Goal: Transaction & Acquisition: Obtain resource

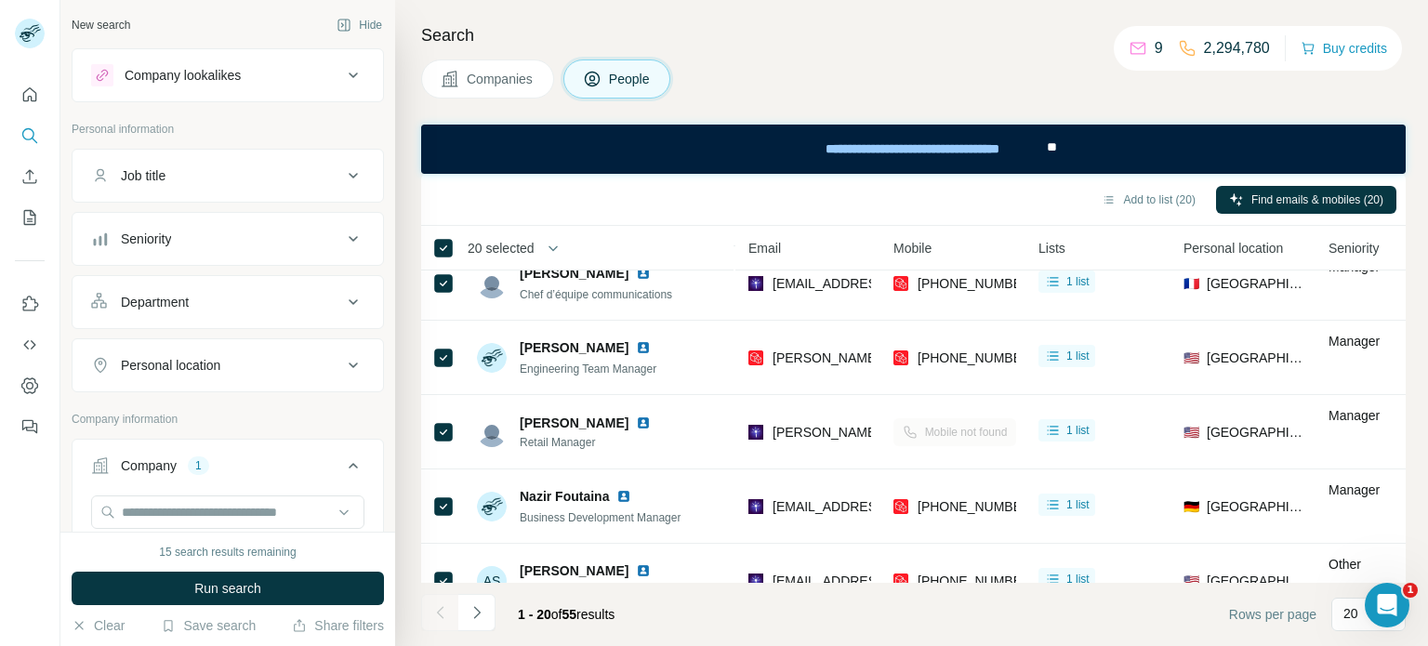
scroll to position [1174, 205]
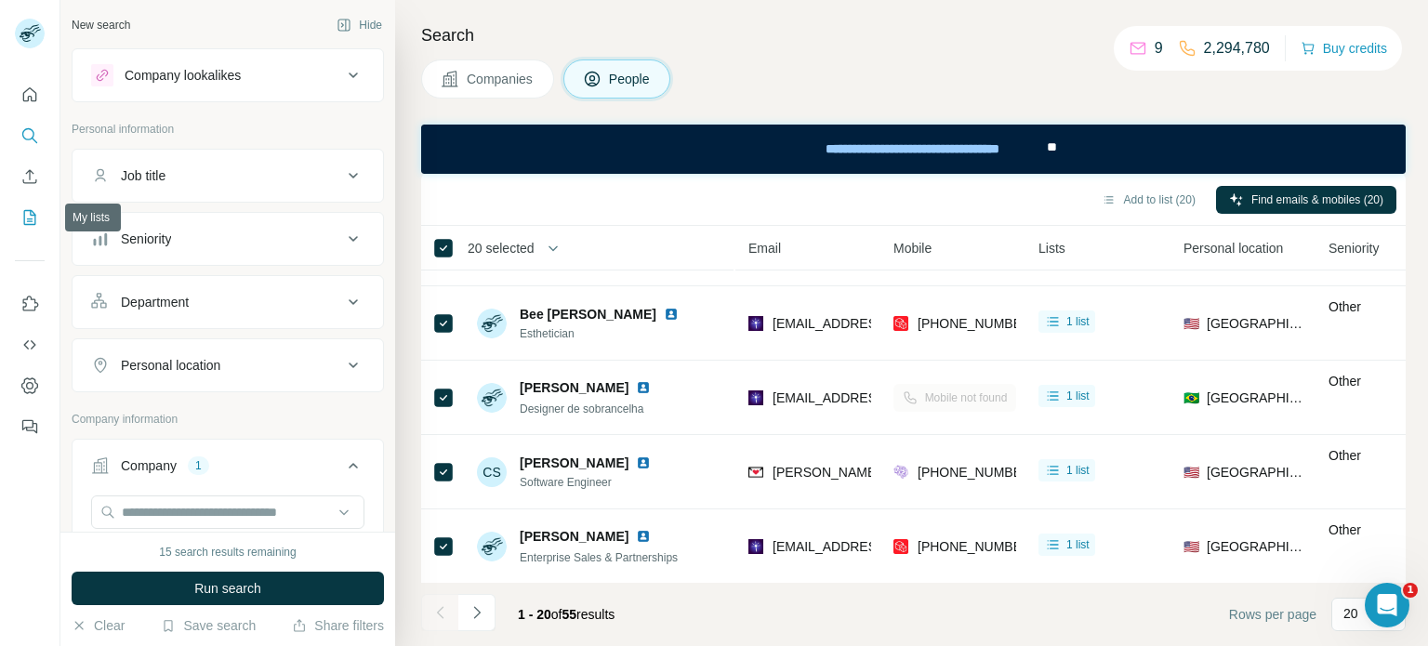
click at [29, 215] on icon "My lists" at bounding box center [29, 217] width 19 height 19
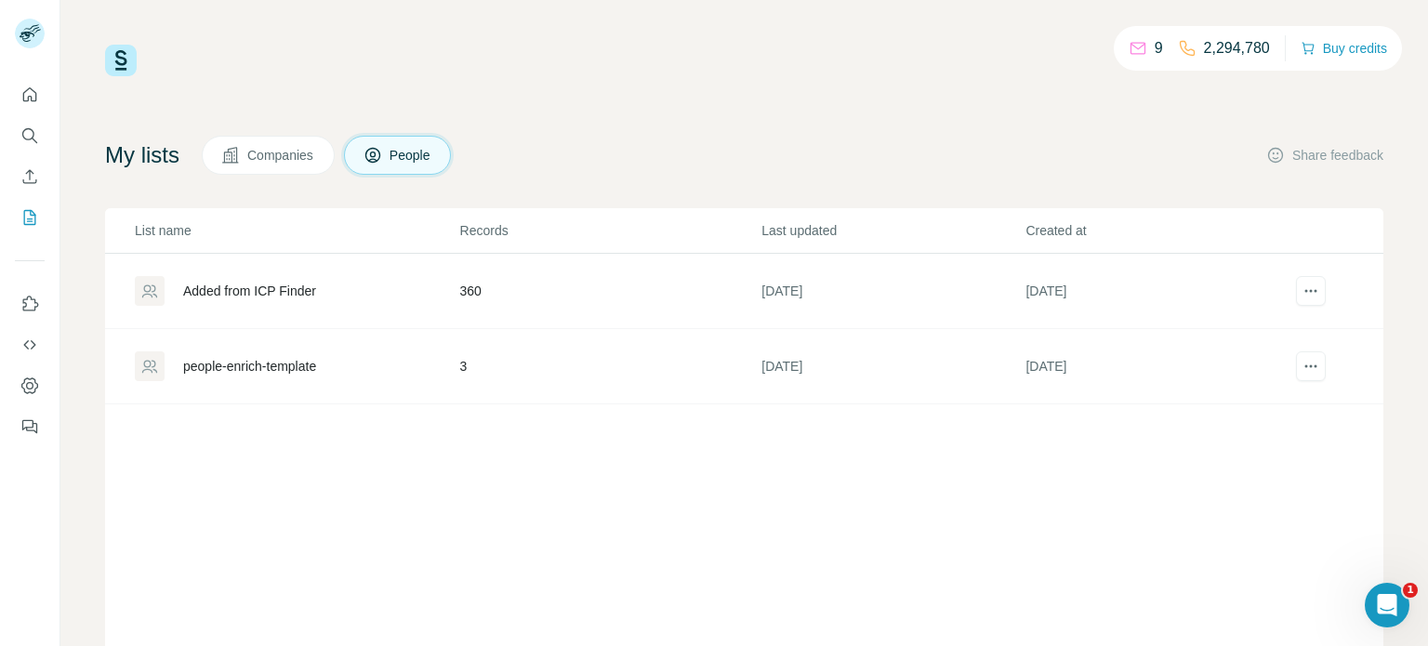
click at [470, 287] on td "360" at bounding box center [610, 291] width 302 height 75
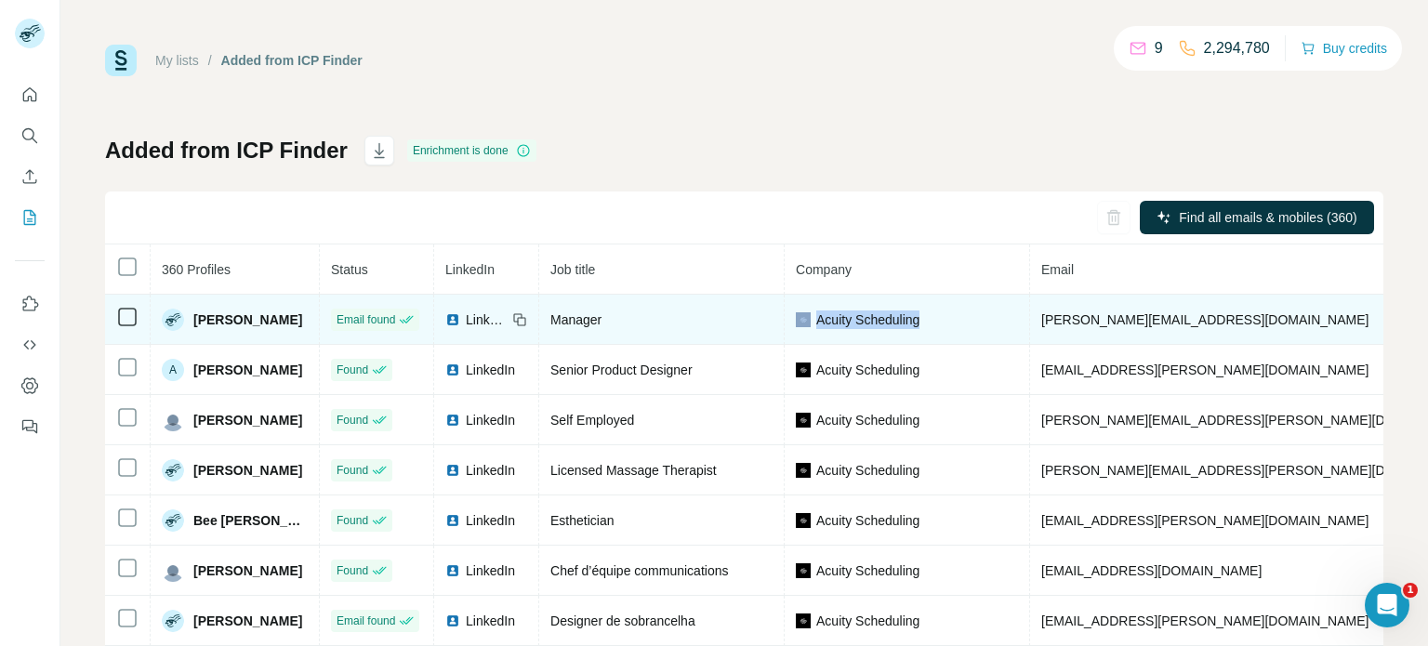
drag, startPoint x: 925, startPoint y: 313, endPoint x: 782, endPoint y: 318, distance: 143.3
click at [796, 318] on div "Acuity Scheduling" at bounding box center [907, 320] width 222 height 19
copy div "Acuity Scheduling"
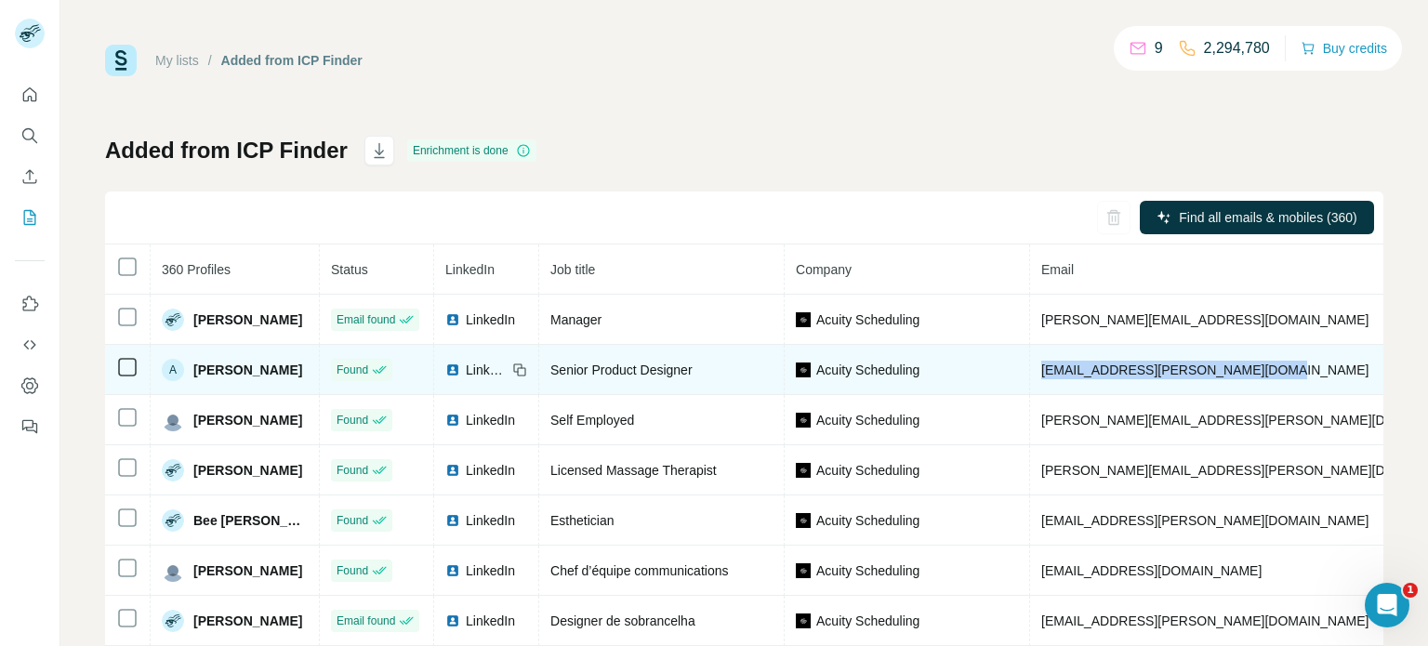
drag, startPoint x: 1257, startPoint y: 369, endPoint x: 1027, endPoint y: 365, distance: 230.7
click at [1030, 365] on td "[EMAIL_ADDRESS][PERSON_NAME][DOMAIN_NAME]" at bounding box center [1259, 370] width 458 height 50
copy span "[EMAIL_ADDRESS][PERSON_NAME][DOMAIN_NAME]"
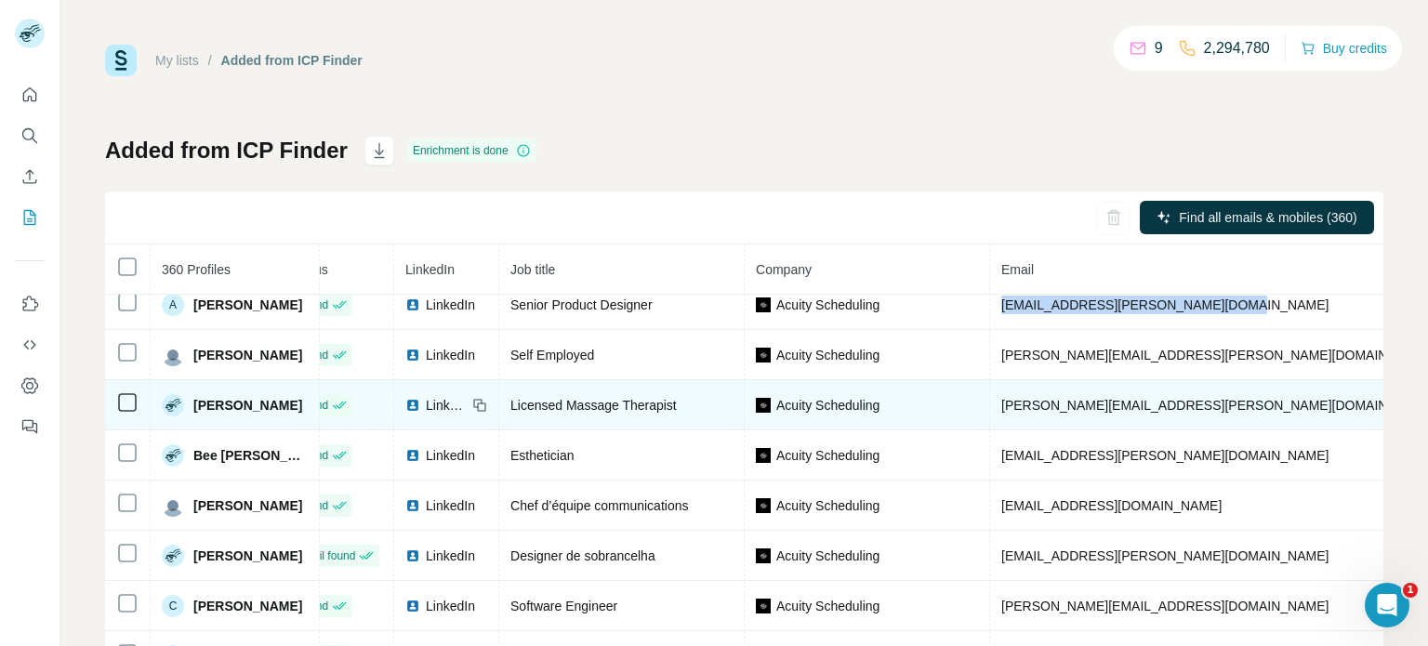
scroll to position [66, 37]
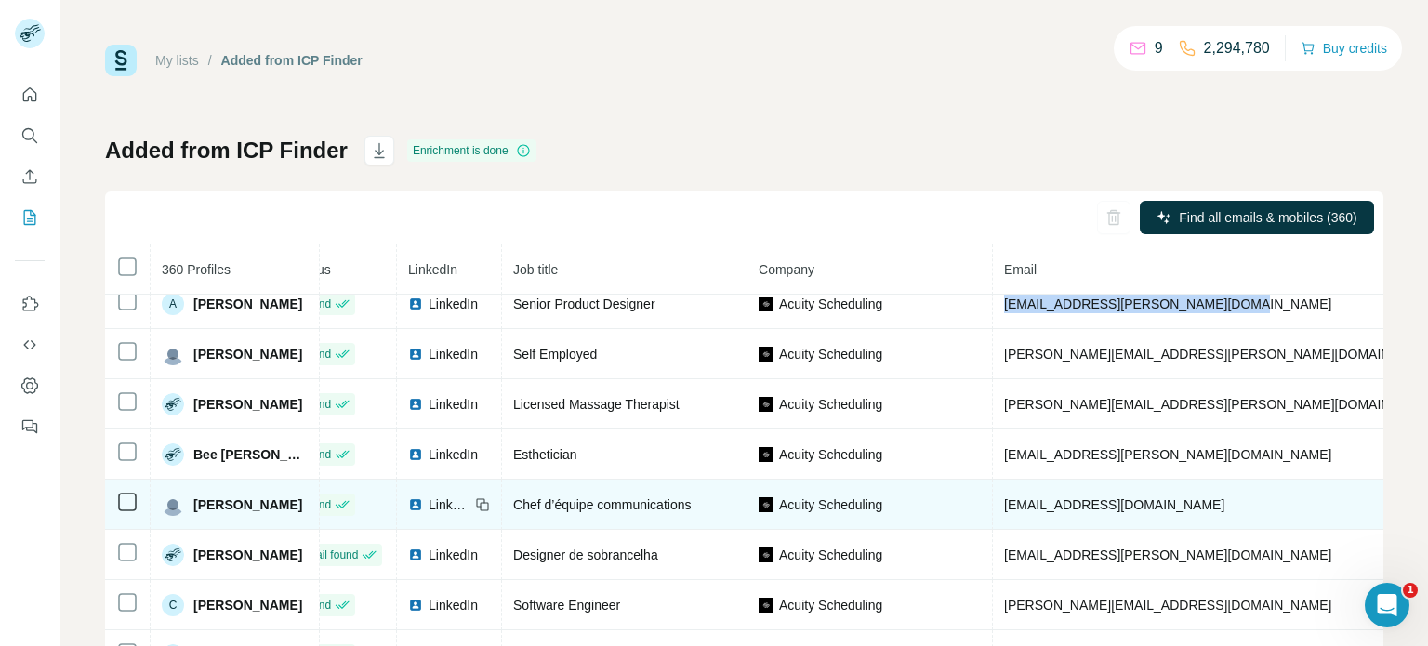
drag, startPoint x: 1202, startPoint y: 507, endPoint x: 1000, endPoint y: 505, distance: 202.7
click at [1000, 505] on td "[EMAIL_ADDRESS][DOMAIN_NAME]" at bounding box center [1222, 505] width 458 height 50
copy span "[PERSON_NAME][EMAIL_ADDRESS][DOMAIN_NAME]"
click at [1200, 512] on td "[EMAIL_ADDRESS][DOMAIN_NAME]" at bounding box center [1222, 505] width 458 height 50
drag, startPoint x: 1199, startPoint y: 508, endPoint x: 984, endPoint y: 502, distance: 214.9
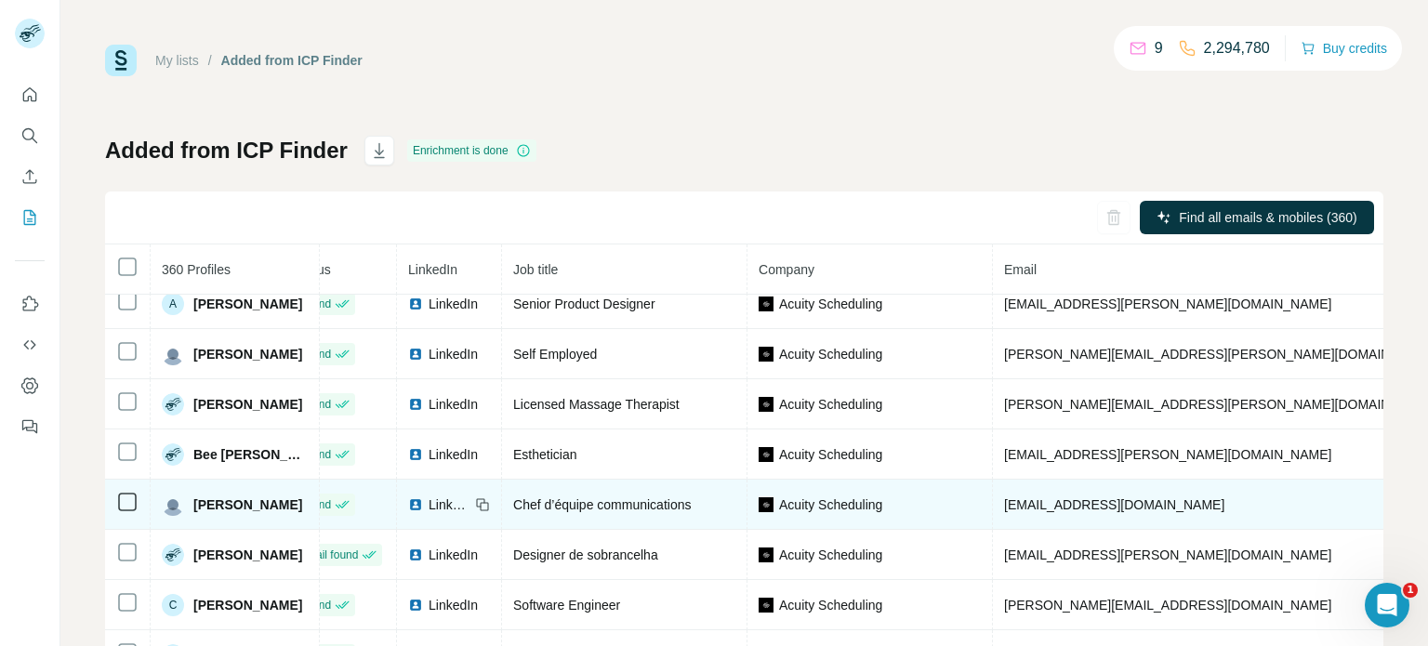
click at [993, 502] on td "[EMAIL_ADDRESS][DOMAIN_NAME]" at bounding box center [1222, 505] width 458 height 50
copy span "[EMAIL_ADDRESS][DOMAIN_NAME]"
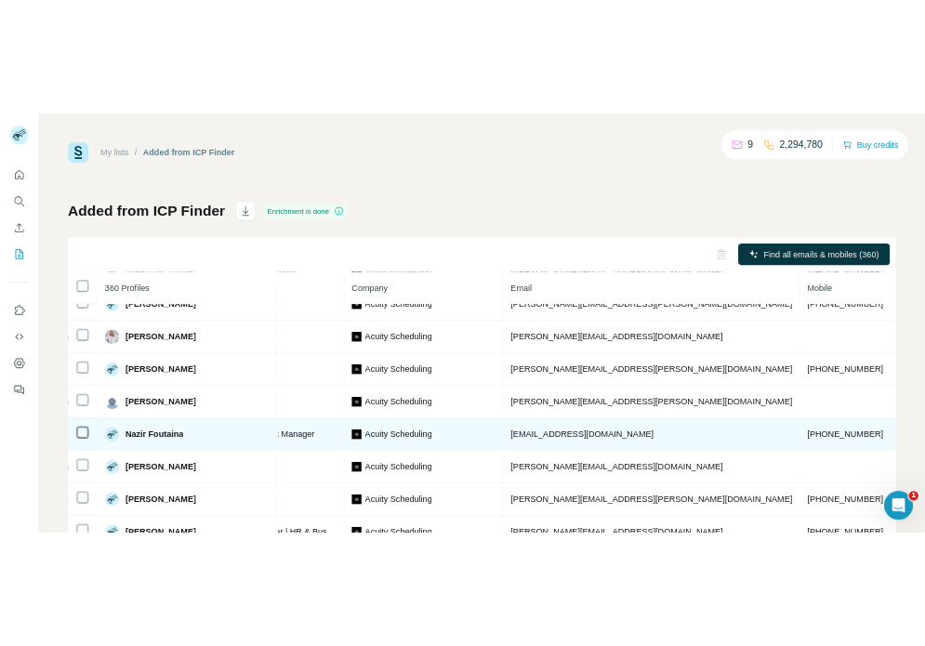
scroll to position [577, 365]
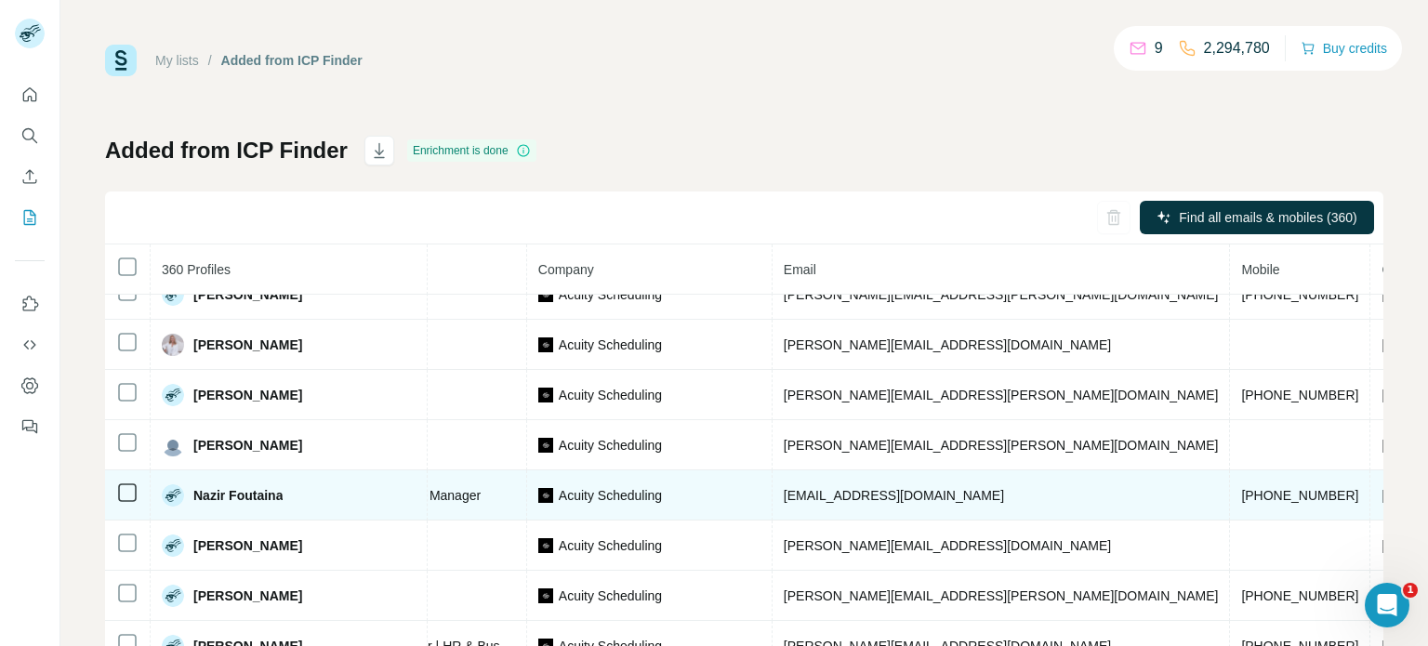
drag, startPoint x: 1203, startPoint y: 498, endPoint x: 1057, endPoint y: 490, distance: 146.2
click at [1371, 490] on td "[DOMAIN_NAME]" at bounding box center [1434, 496] width 127 height 50
drag, startPoint x: 898, startPoint y: 504, endPoint x: 651, endPoint y: 503, distance: 247.3
click at [773, 503] on td "[EMAIL_ADDRESS][DOMAIN_NAME]" at bounding box center [1002, 496] width 458 height 50
copy span "[EMAIL_ADDRESS][DOMAIN_NAME]"
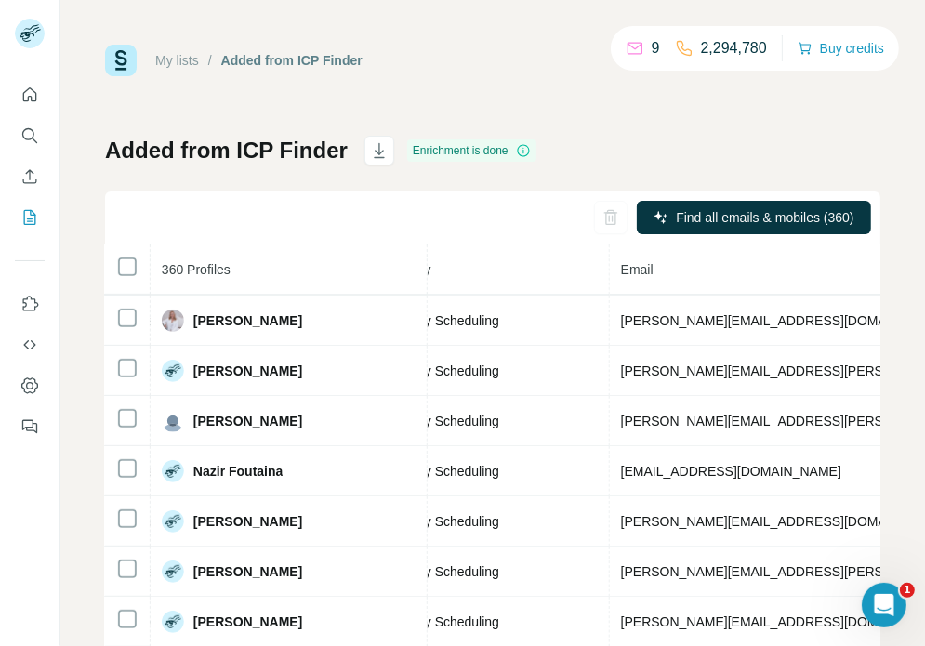
scroll to position [603, 530]
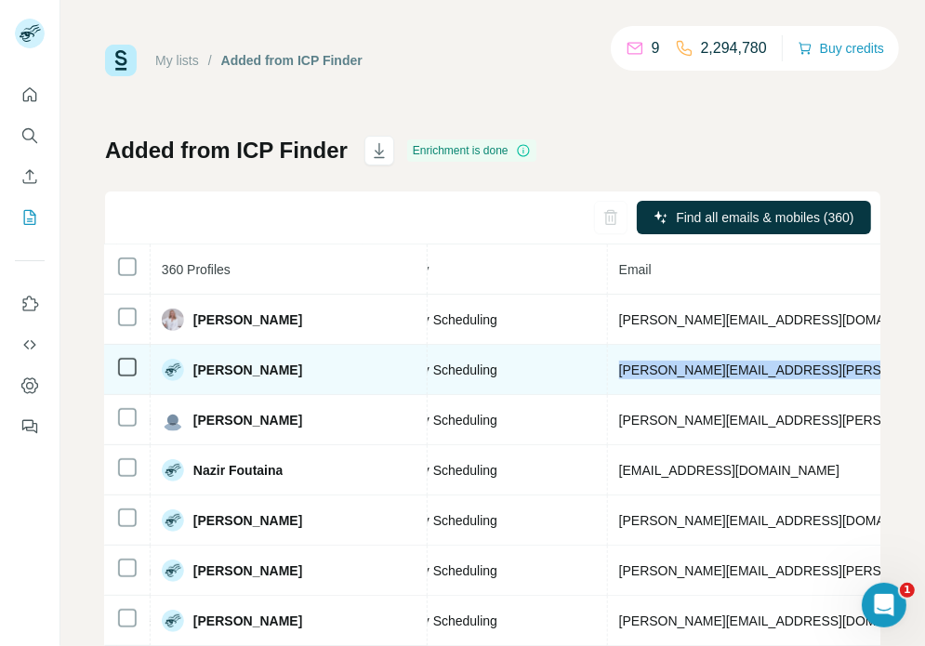
drag, startPoint x: 744, startPoint y: 372, endPoint x: 483, endPoint y: 372, distance: 261.3
click at [608, 372] on td "[PERSON_NAME][EMAIL_ADDRESS][PERSON_NAME][DOMAIN_NAME]" at bounding box center [837, 370] width 458 height 50
copy span "[PERSON_NAME][EMAIL_ADDRESS][PERSON_NAME][DOMAIN_NAME]"
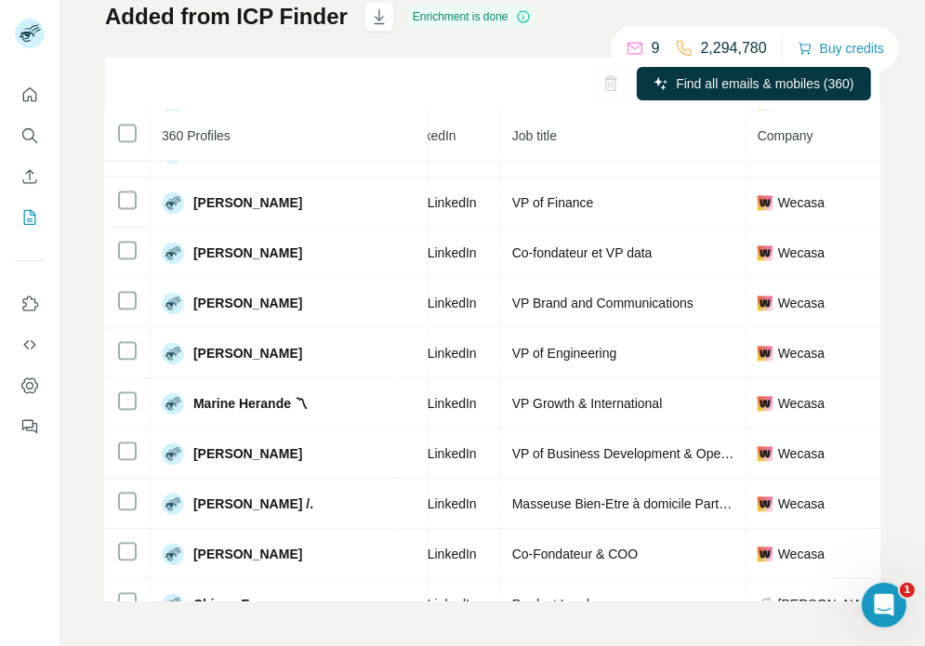
scroll to position [2594, 118]
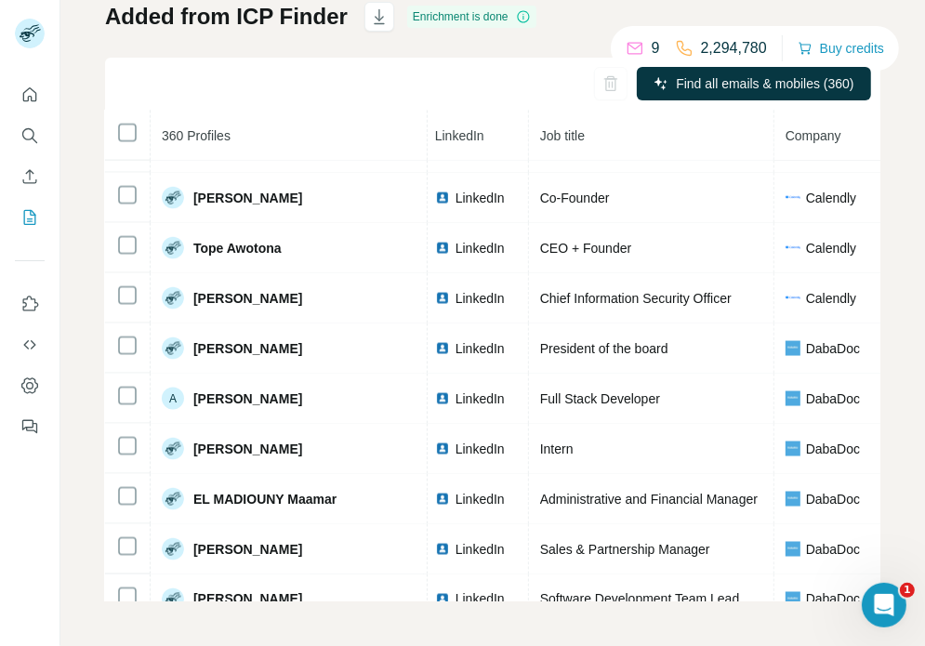
click at [552, 406] on span "Full Stack Developer" at bounding box center [600, 398] width 120 height 15
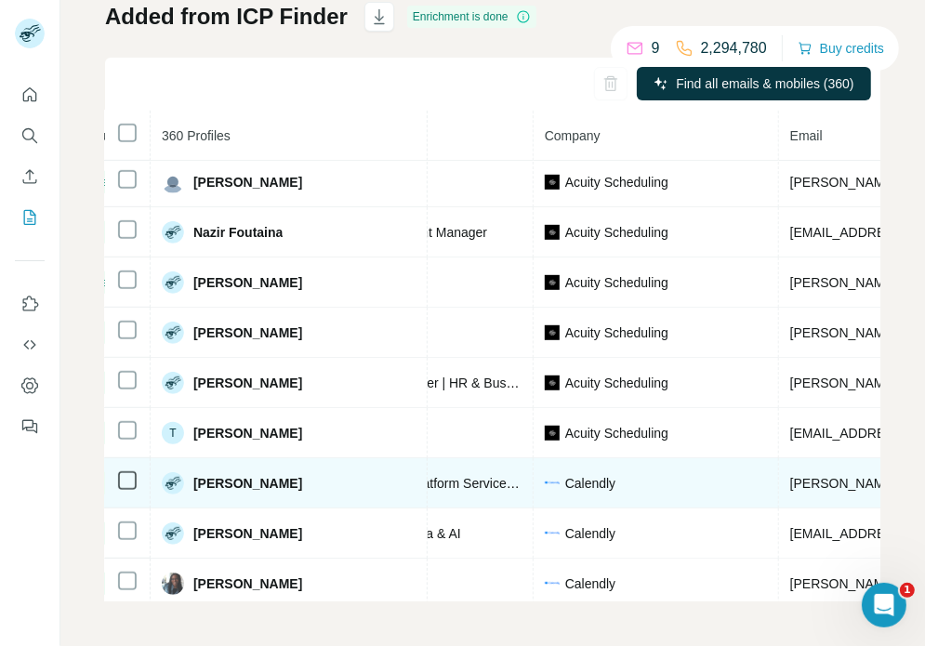
scroll to position [709, 359]
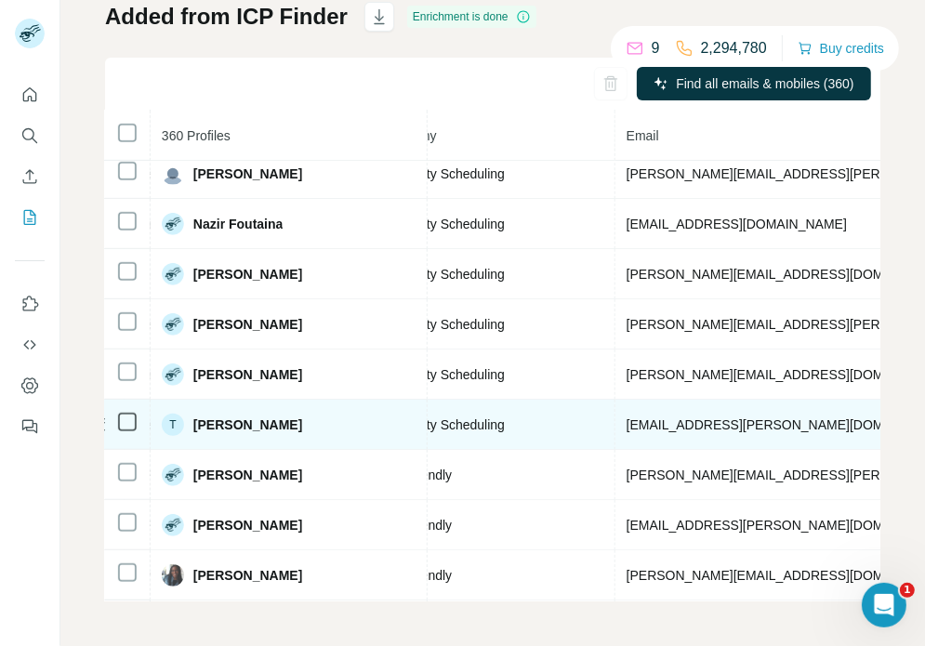
scroll to position [718, 523]
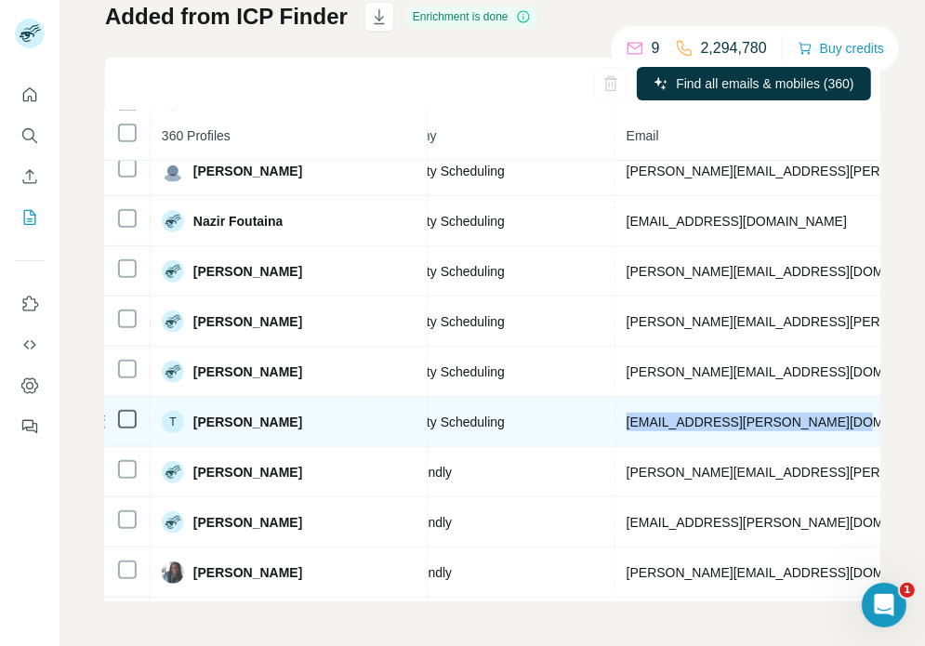
drag, startPoint x: 764, startPoint y: 429, endPoint x: 521, endPoint y: 418, distance: 243.9
click at [521, 418] on tr "T [PERSON_NAME] Found LinkedIn Head of Growth Acuity Scheduling [EMAIL_ADDRESS]…" at bounding box center [610, 422] width 2057 height 50
copy tr "[EMAIL_ADDRESS][PERSON_NAME][DOMAIN_NAME]"
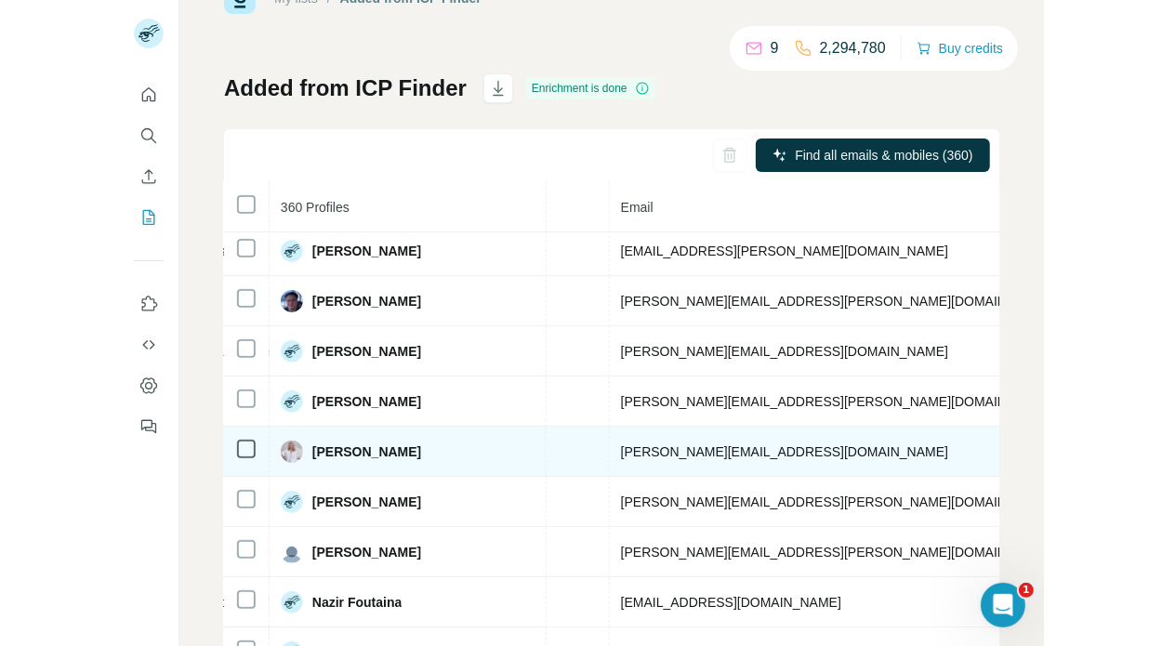
scroll to position [413, 647]
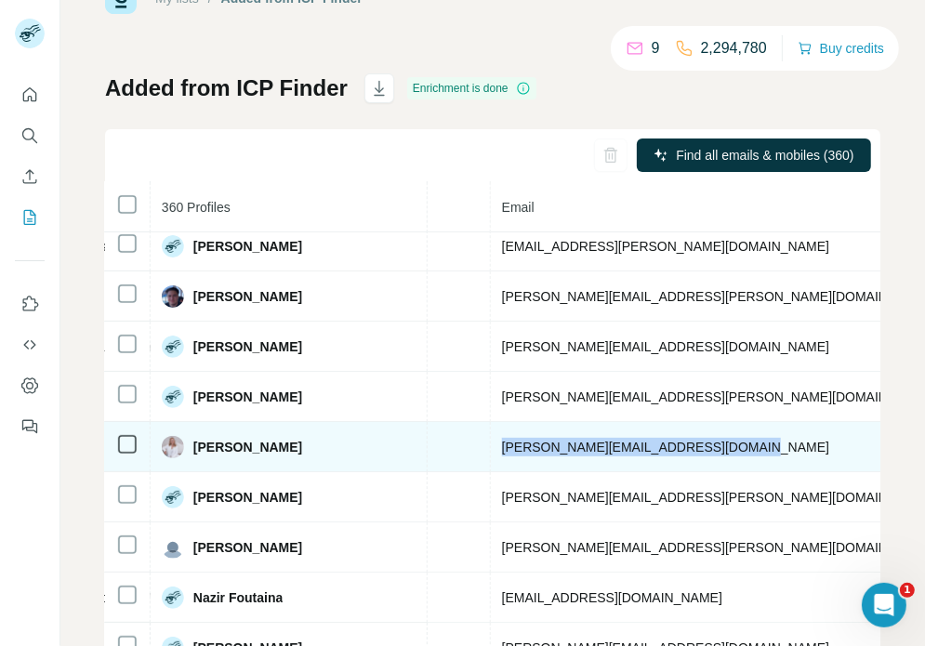
drag, startPoint x: 660, startPoint y: 453, endPoint x: 365, endPoint y: 445, distance: 295.8
click at [365, 445] on tr "[PERSON_NAME] Email found LinkedIn Director Acuity Scheduling [EMAIL_ADDRESS][P…" at bounding box center [486, 447] width 2057 height 50
copy tr "[PERSON_NAME][EMAIL_ADDRESS][DOMAIN_NAME]"
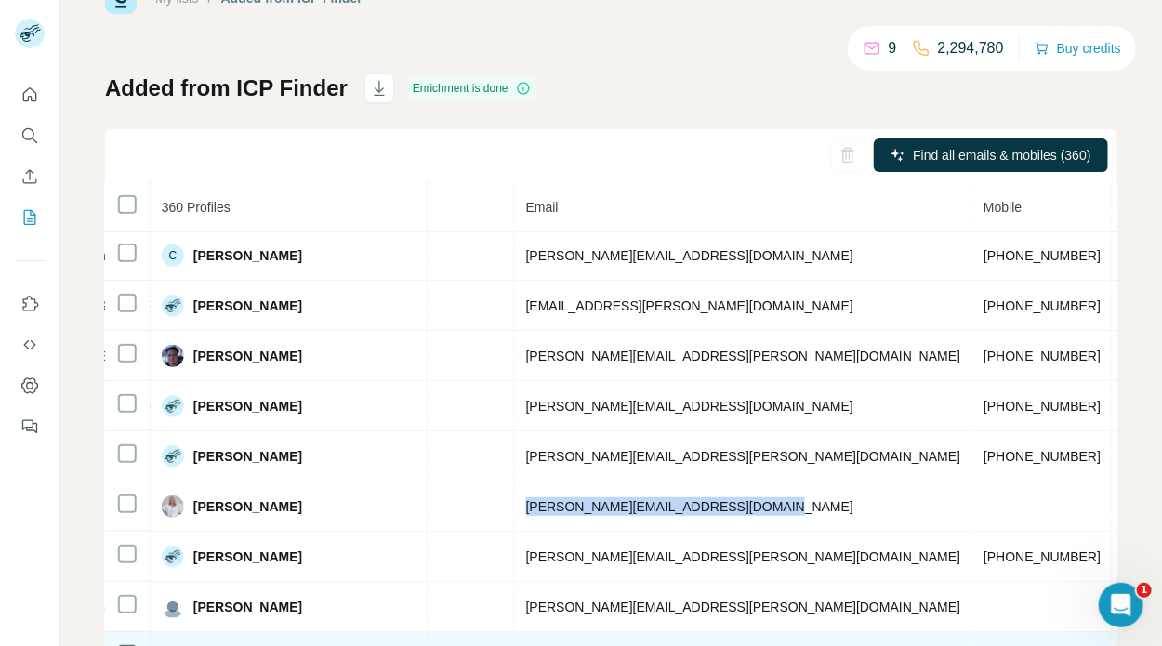
scroll to position [357, 641]
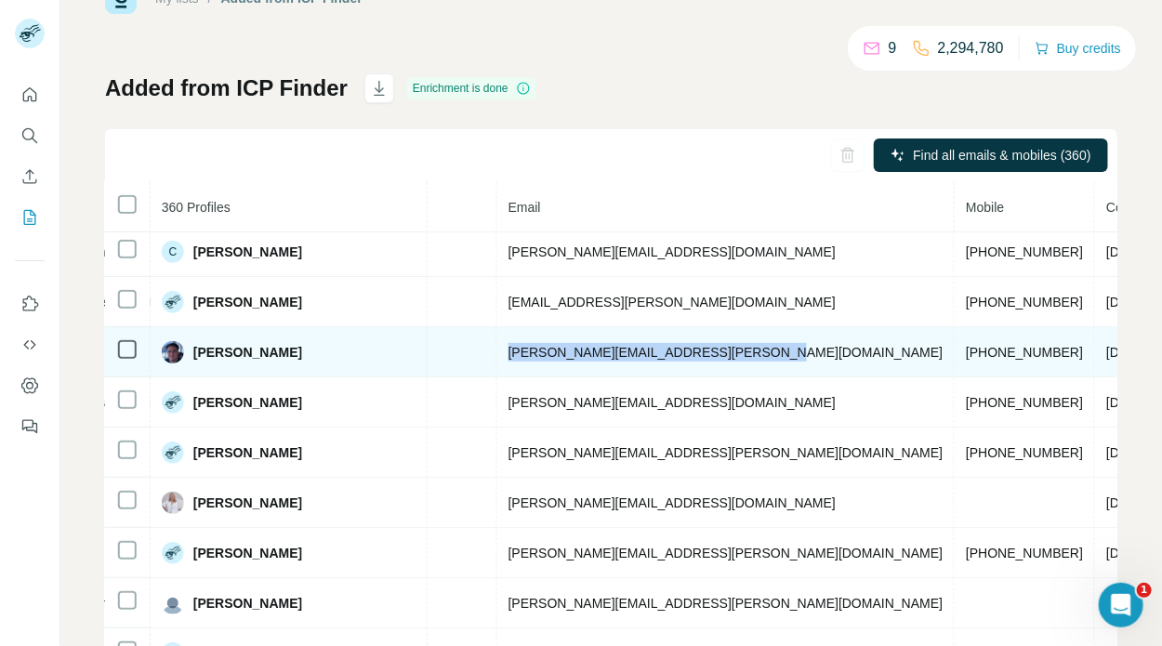
drag, startPoint x: 683, startPoint y: 356, endPoint x: 422, endPoint y: 351, distance: 260.4
click at [497, 351] on td "[PERSON_NAME][EMAIL_ADDRESS][PERSON_NAME][DOMAIN_NAME]" at bounding box center [726, 352] width 458 height 50
copy span "[PERSON_NAME][EMAIL_ADDRESS][PERSON_NAME][DOMAIN_NAME]"
